Goal: Information Seeking & Learning: Learn about a topic

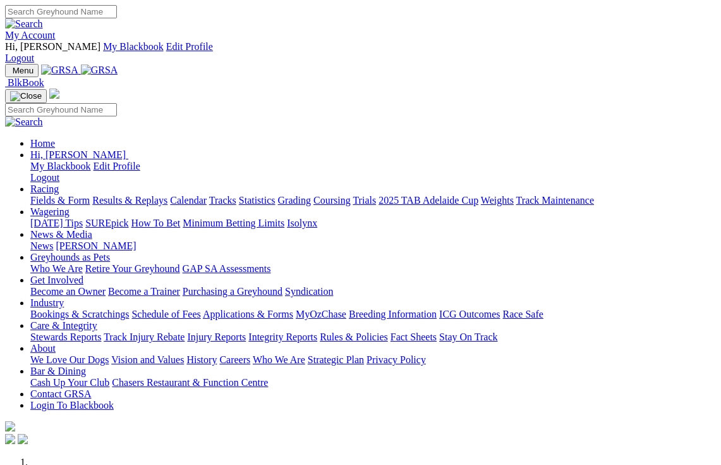
scroll to position [396, 0]
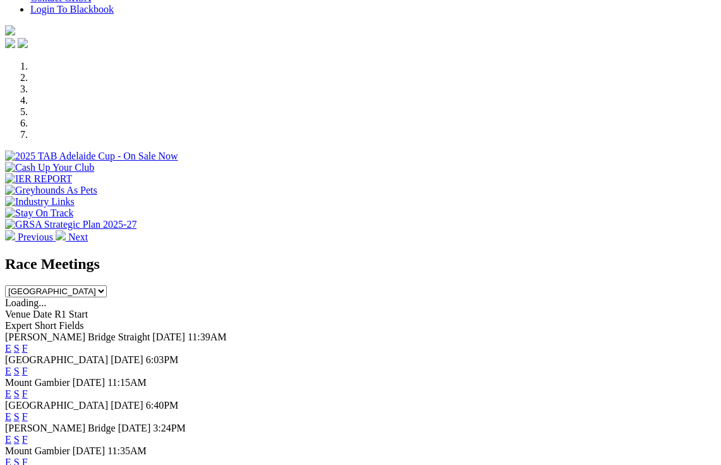
click at [28, 434] on link "F" at bounding box center [25, 439] width 6 height 11
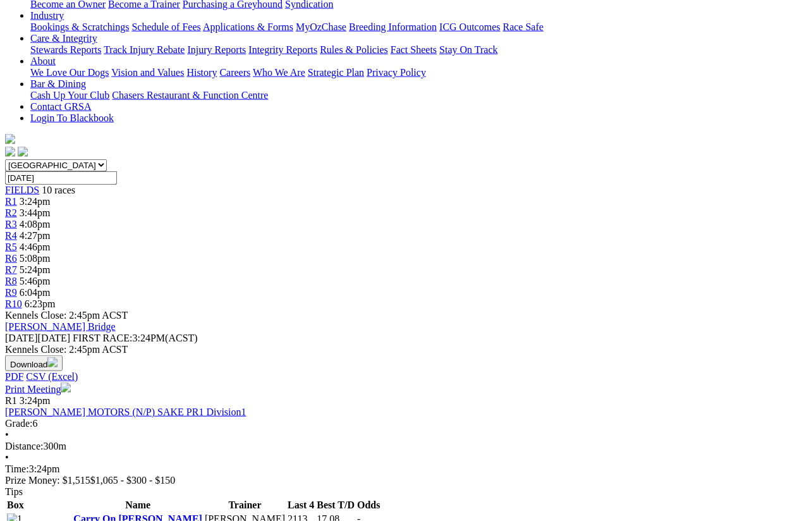
scroll to position [310, 0]
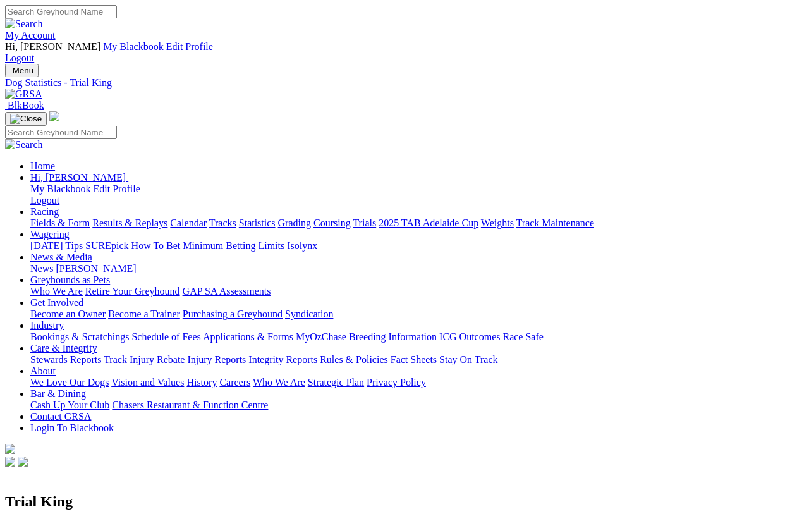
scroll to position [9, 0]
